Goal: Information Seeking & Learning: Learn about a topic

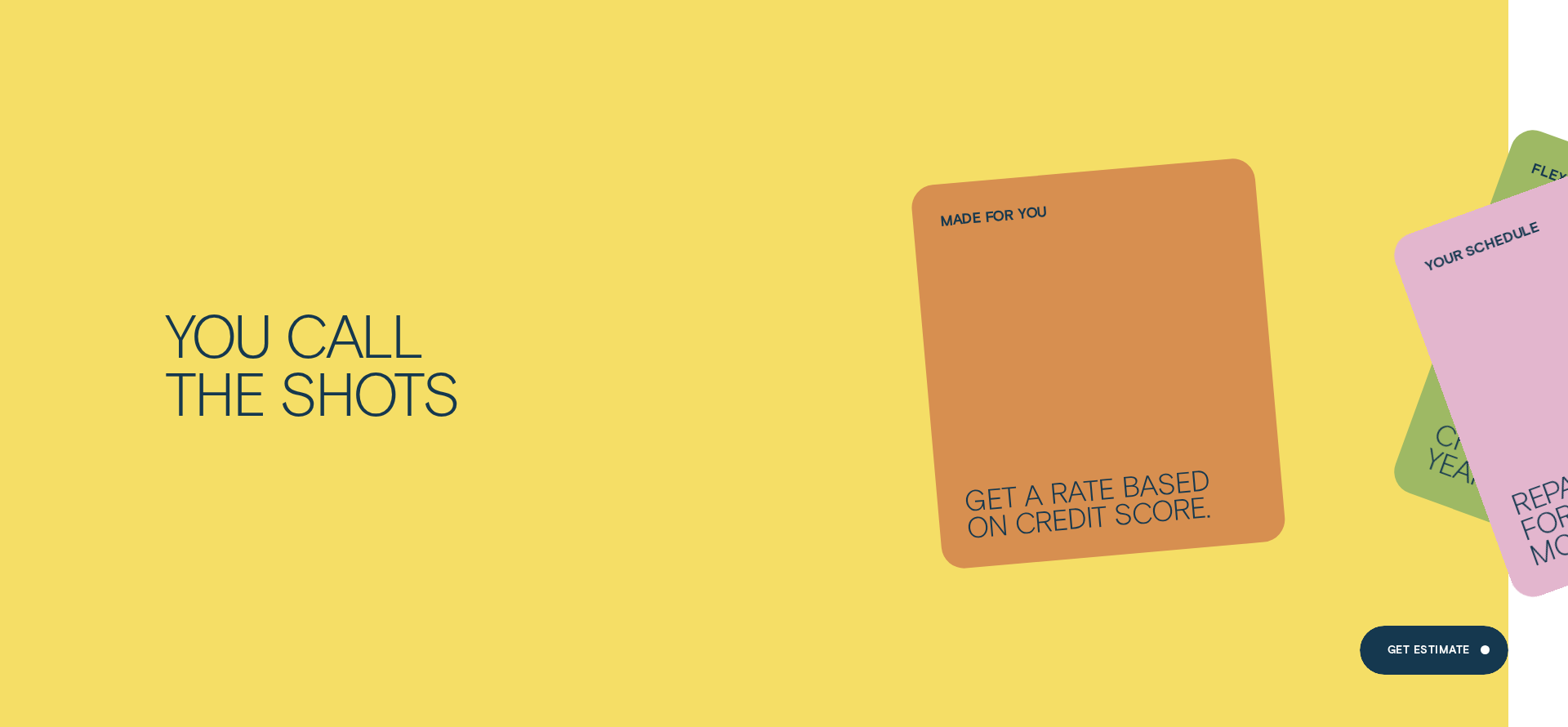
scroll to position [1948, 0]
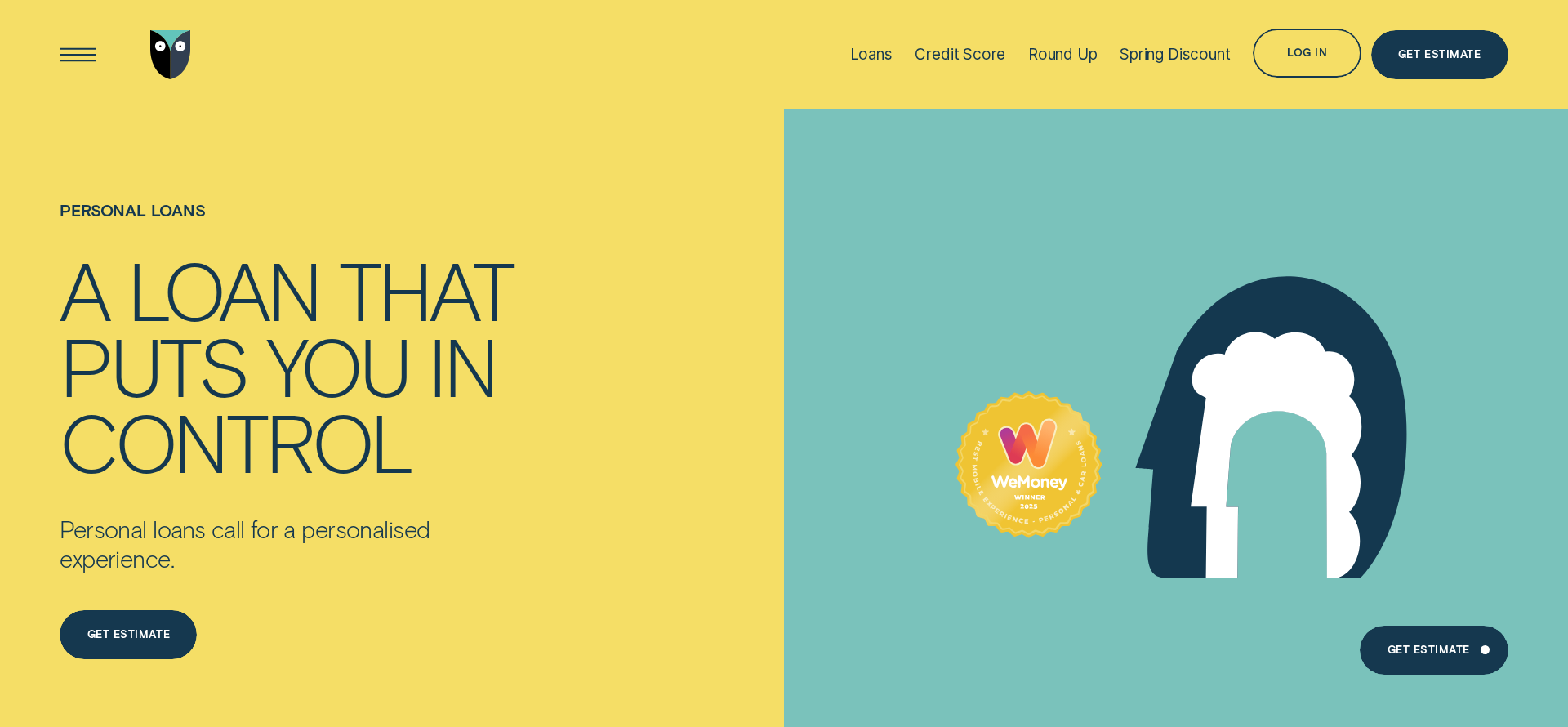
click at [360, 406] on div "control" at bounding box center [235, 440] width 352 height 76
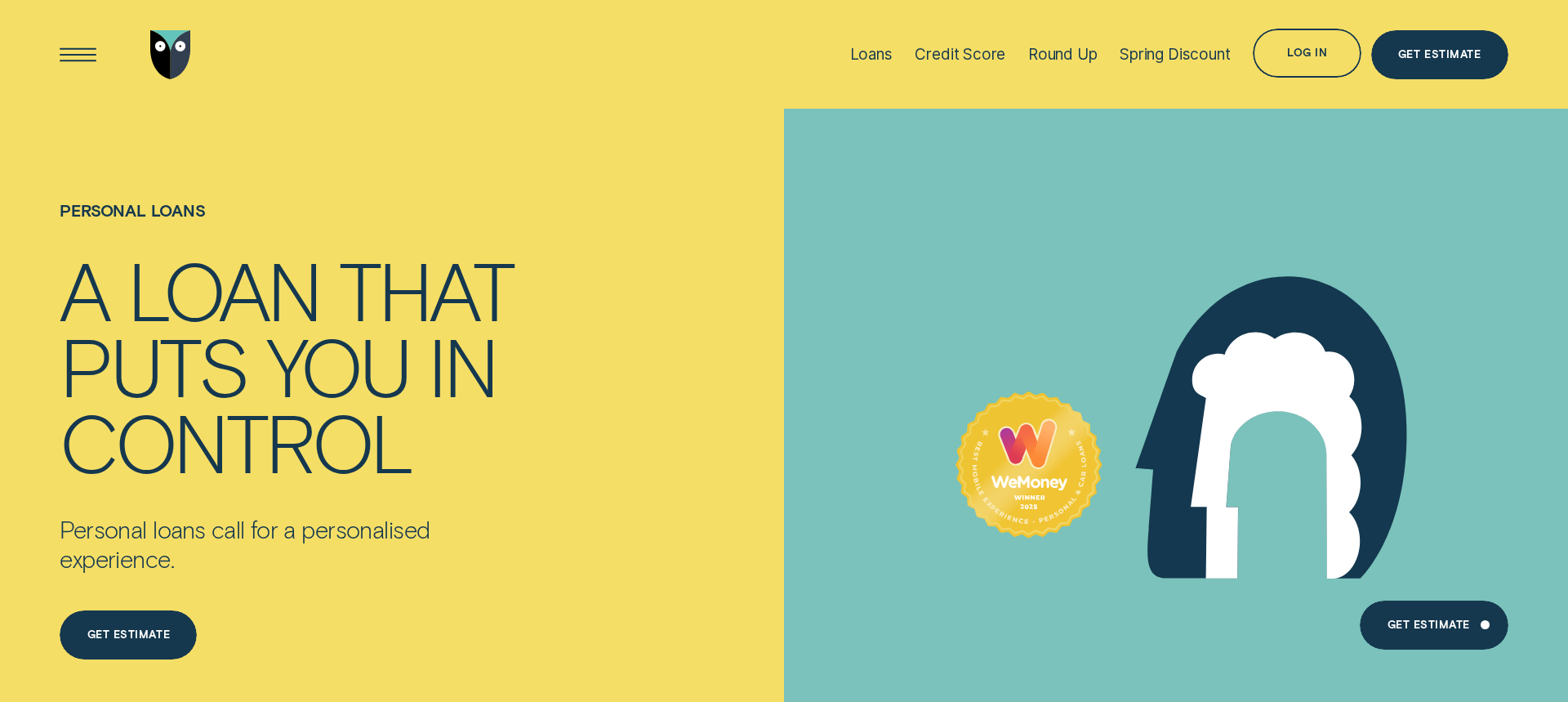
scroll to position [7723, 0]
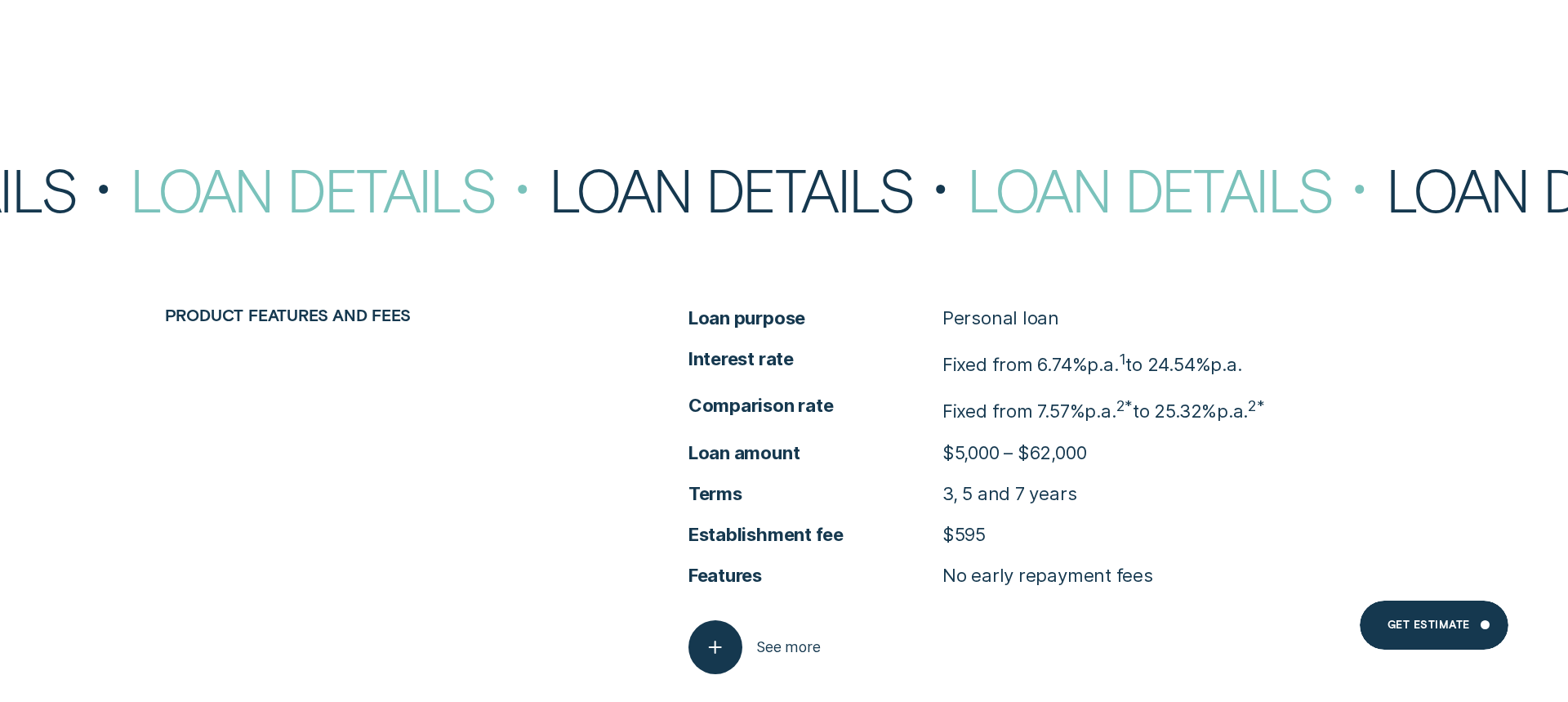
click at [738, 422] on ul "Loan purpose Personal loan Interest rate Fixed from 6.74% p.a. 1 to 24.54% p.a.…" at bounding box center [1046, 446] width 716 height 282
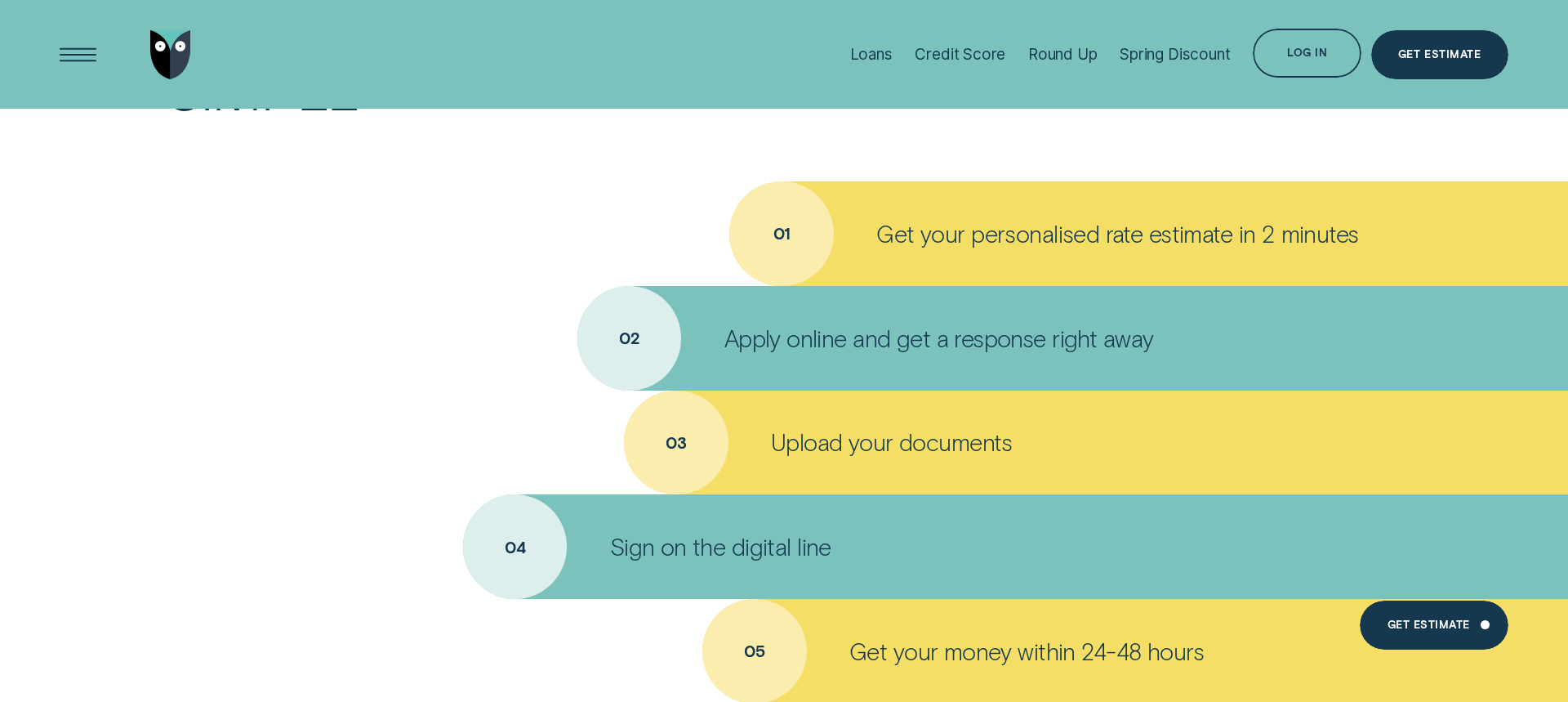
scroll to position [7014, 0]
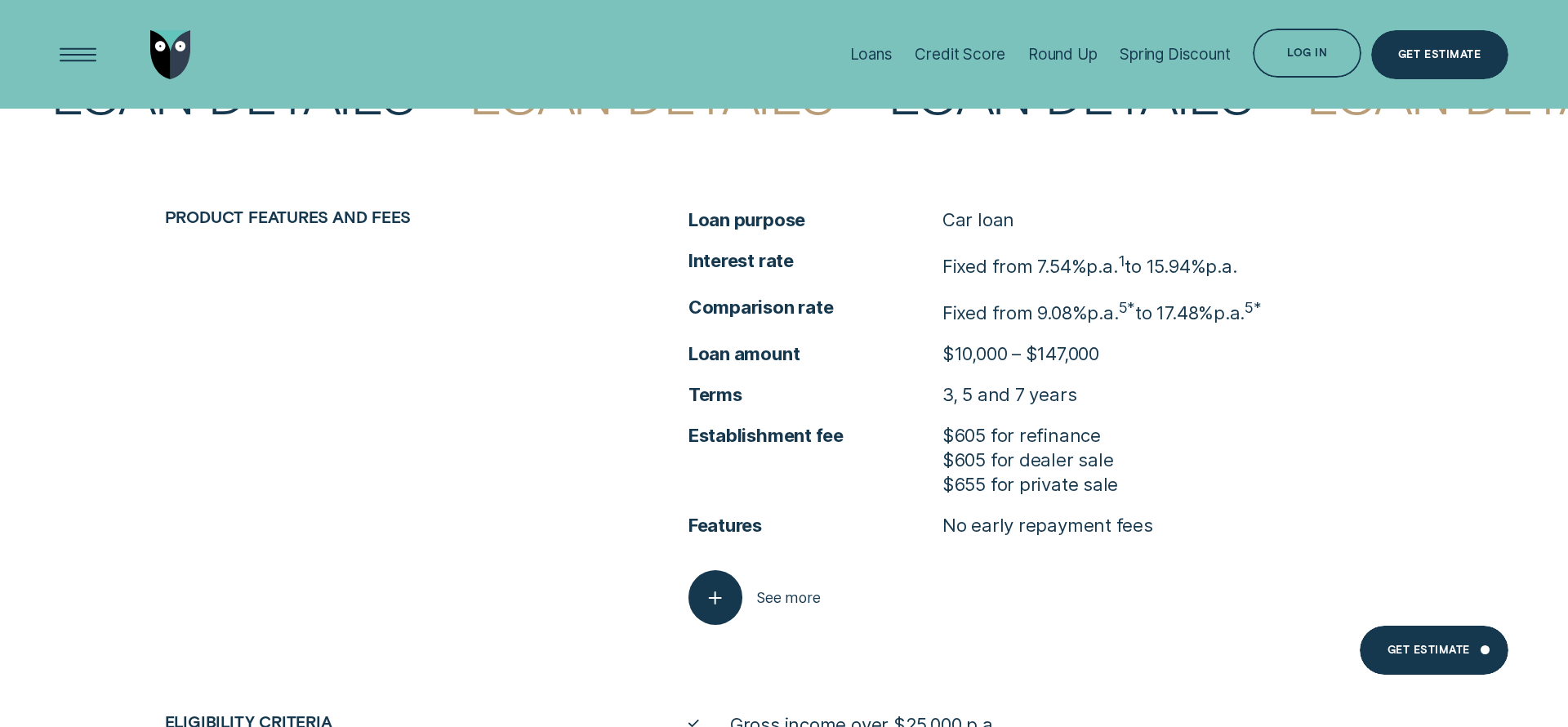
scroll to position [7328, 0]
